Goal: Task Accomplishment & Management: Manage account settings

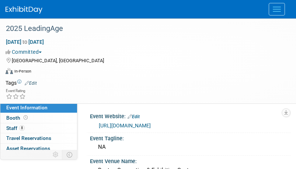
select select "8"
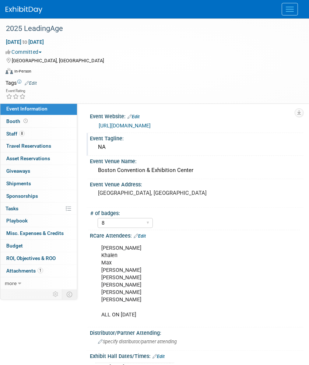
click at [220, 154] on div "Event Tagline: NA" at bounding box center [195, 144] width 217 height 23
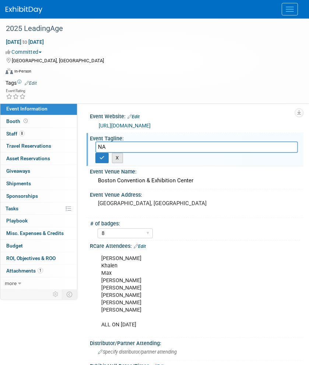
click at [116, 160] on button "X" at bounding box center [117, 158] width 11 height 10
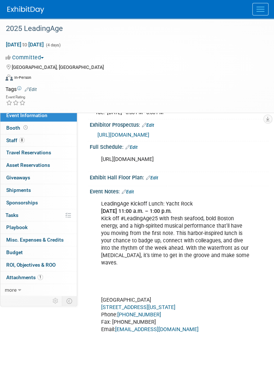
scroll to position [295, 0]
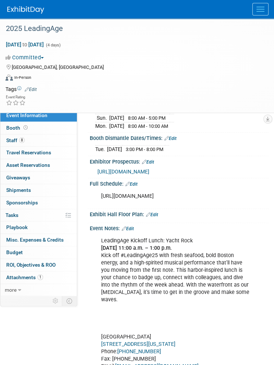
click at [155, 169] on link "Edit" at bounding box center [152, 214] width 12 height 5
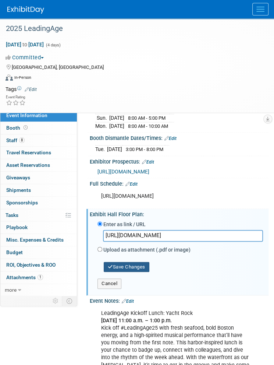
type input "https://laam25.mapyourshow.com/8_0/exhview/index.cfm"
click at [119, 169] on button "Save Changes" at bounding box center [127, 267] width 46 height 10
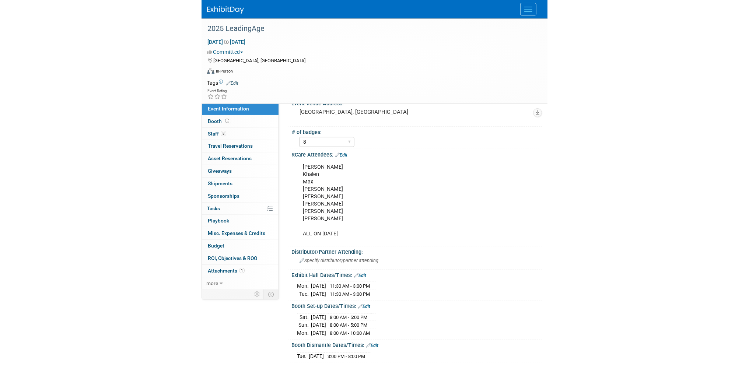
scroll to position [0, 0]
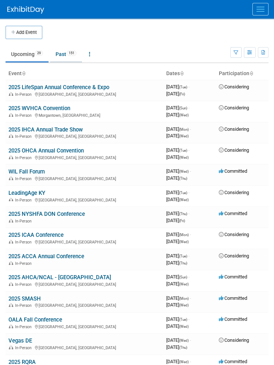
click at [63, 56] on link "Past 151" at bounding box center [66, 54] width 32 height 14
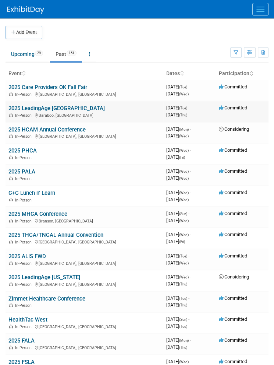
click at [46, 109] on link "2025 LeadingAge [GEOGRAPHIC_DATA]" at bounding box center [56, 108] width 96 height 7
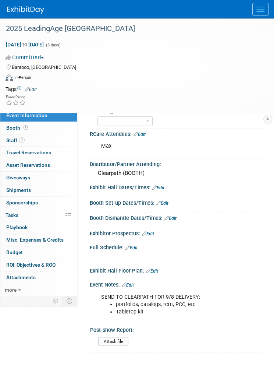
scroll to position [180, 0]
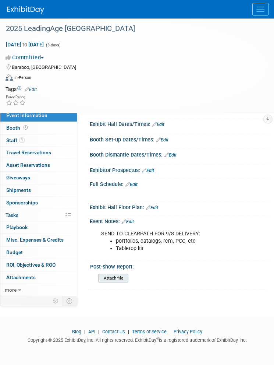
click at [119, 274] on input "file" at bounding box center [78, 278] width 100 height 8
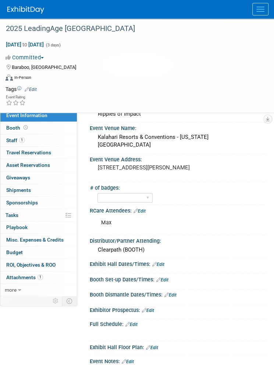
scroll to position [0, 0]
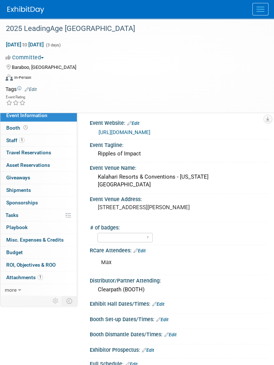
click at [38, 11] on img at bounding box center [25, 9] width 37 height 7
